Goal: Find specific page/section: Find specific page/section

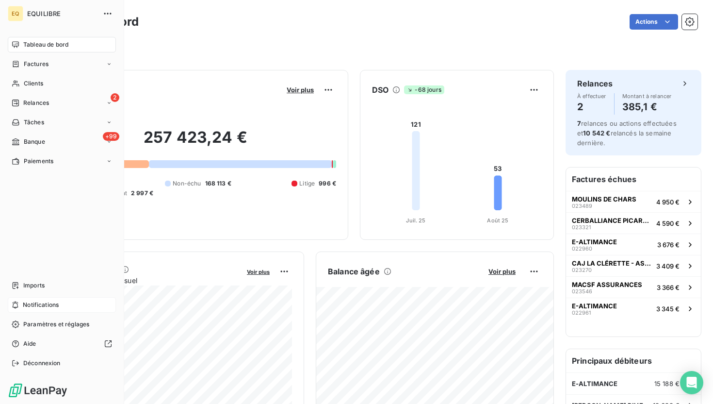
click at [43, 301] on span "Notifications" at bounding box center [41, 304] width 36 height 9
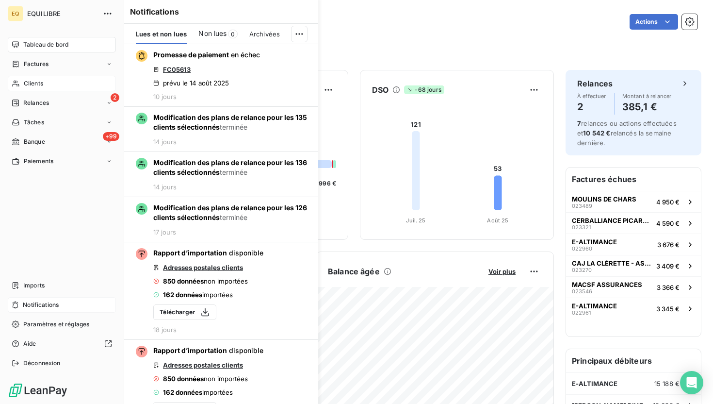
click at [33, 82] on span "Clients" at bounding box center [33, 83] width 19 height 9
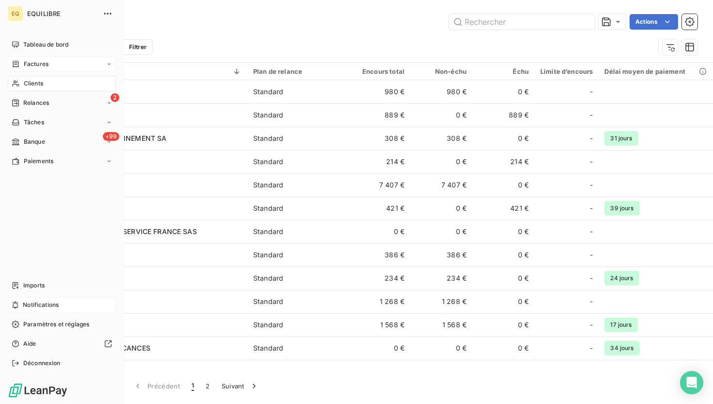
click at [21, 65] on div "Factures" at bounding box center [30, 64] width 37 height 9
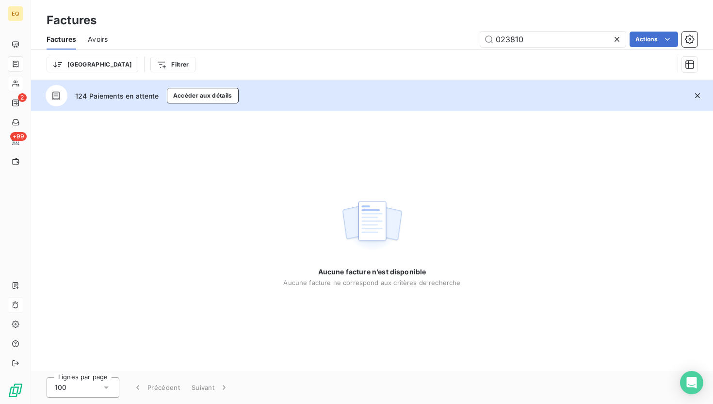
drag, startPoint x: 563, startPoint y: 43, endPoint x: 472, endPoint y: 43, distance: 91.7
click at [472, 43] on div "023810 Actions" at bounding box center [408, 40] width 578 height 16
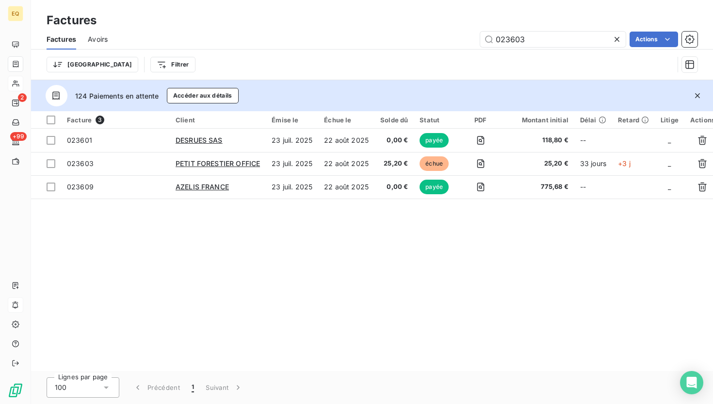
type input "023603"
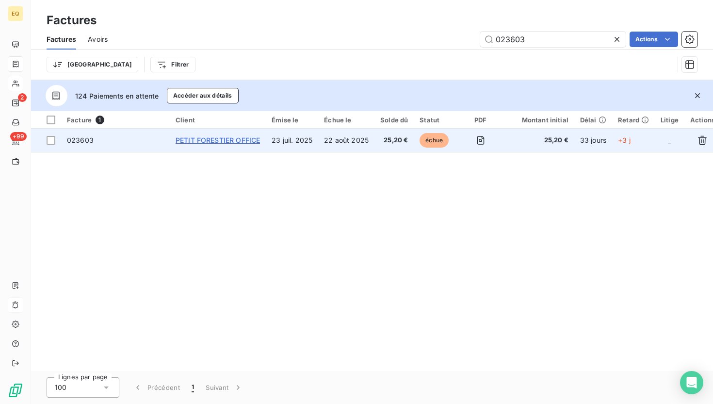
click at [205, 142] on span "PETIT FORESTIER OFFICE" at bounding box center [218, 140] width 84 height 8
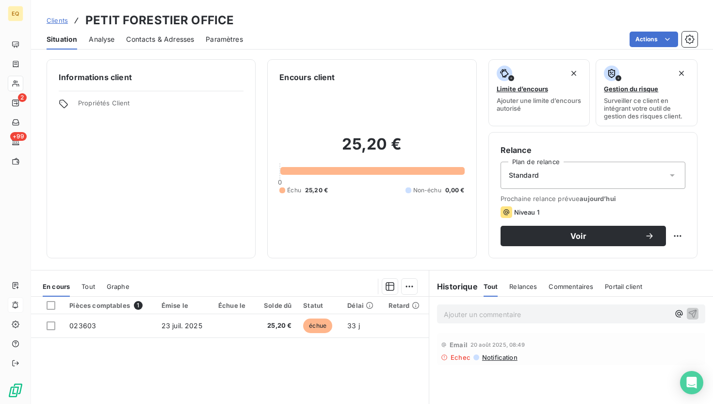
click at [161, 44] on div "Contacts & Adresses" at bounding box center [160, 39] width 68 height 20
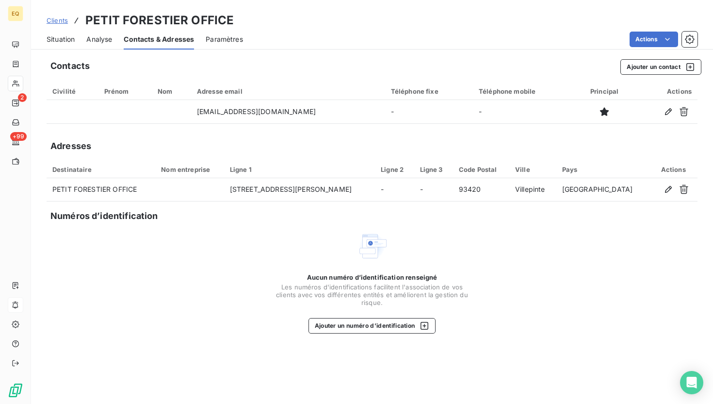
click at [69, 40] on span "Situation" at bounding box center [61, 39] width 28 height 10
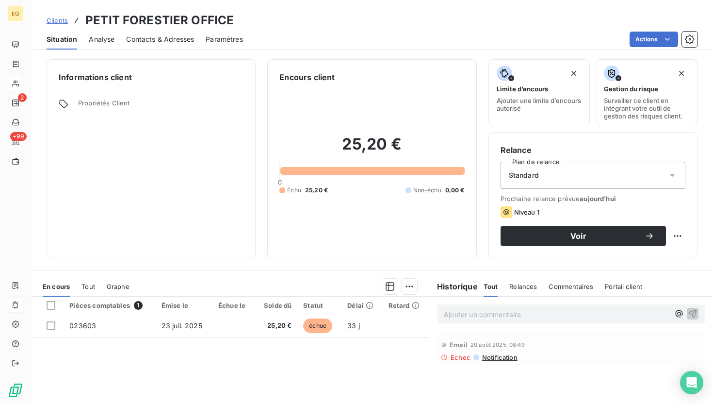
click at [150, 41] on span "Contacts & Adresses" at bounding box center [160, 39] width 68 height 10
